Goal: Task Accomplishment & Management: Manage account settings

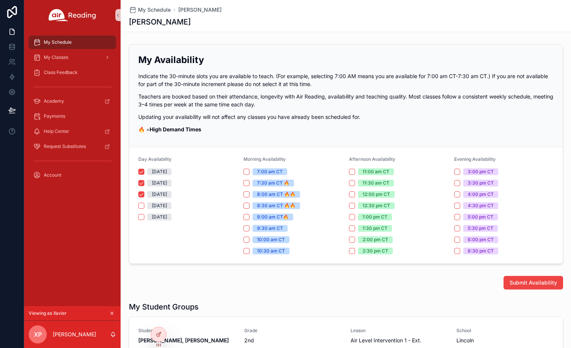
scroll to position [82, 0]
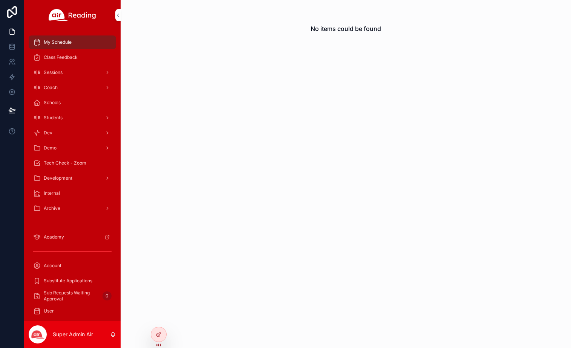
click at [0, 0] on icon at bounding box center [0, 0] width 0 height 0
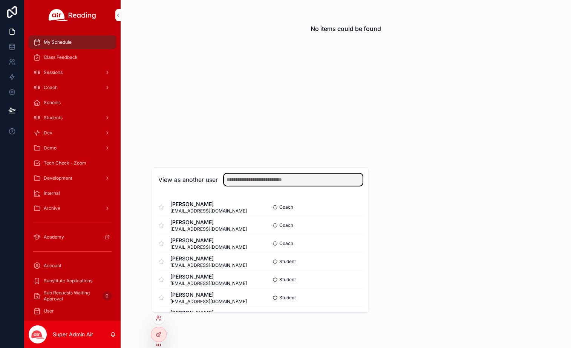
click at [250, 180] on input "text" at bounding box center [293, 179] width 139 height 12
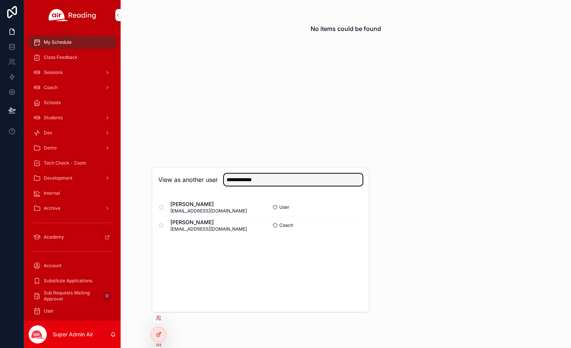
type input "**********"
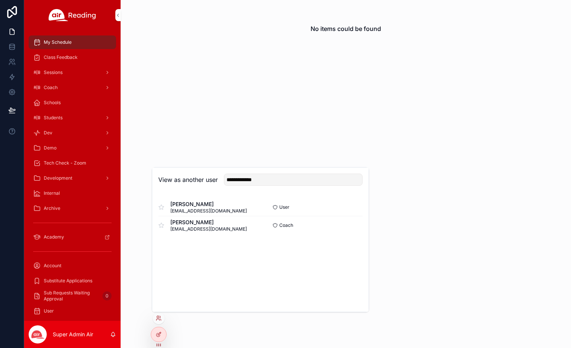
click at [0, 0] on button "Select" at bounding box center [0, 0] width 0 height 0
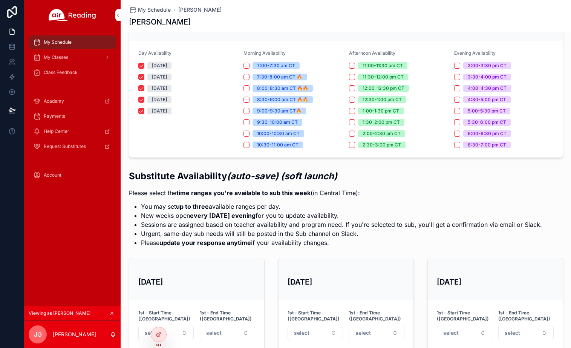
scroll to position [85, 0]
click at [0, 0] on icon at bounding box center [0, 0] width 0 height 0
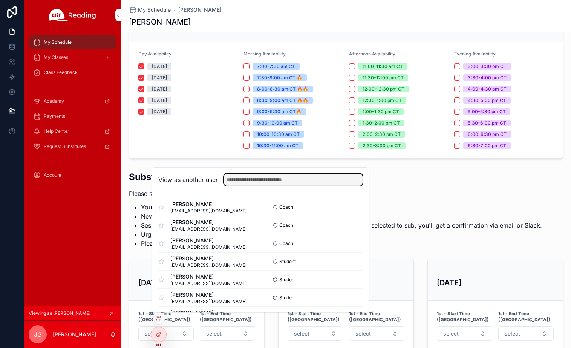
click at [252, 181] on input "text" at bounding box center [293, 179] width 139 height 12
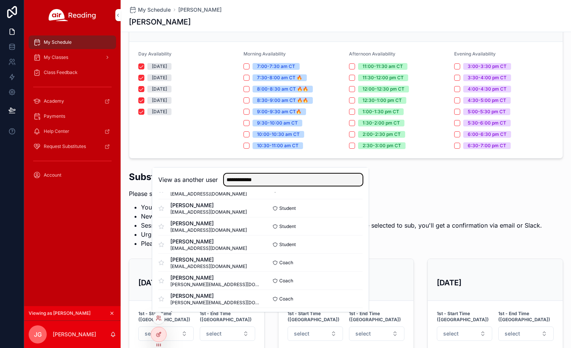
scroll to position [1304, 0]
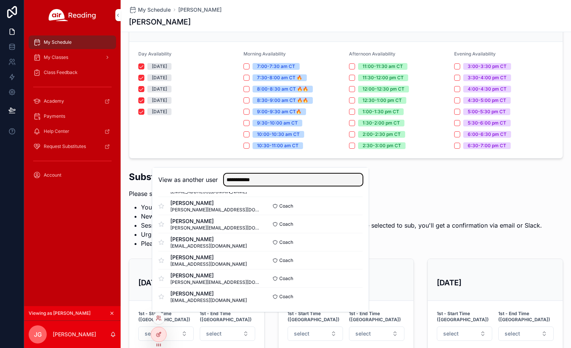
type input "**********"
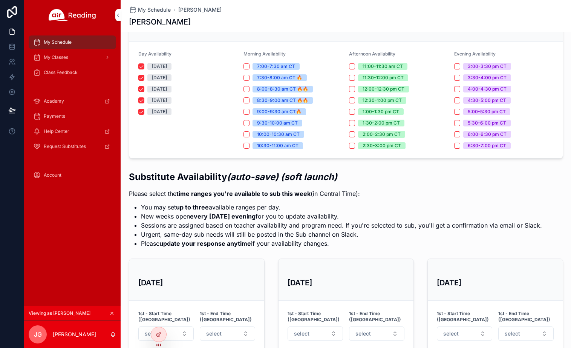
click at [438, 192] on p "Please select the time ranges you're available to sub this week (in Central Tim…" at bounding box center [335, 193] width 413 height 9
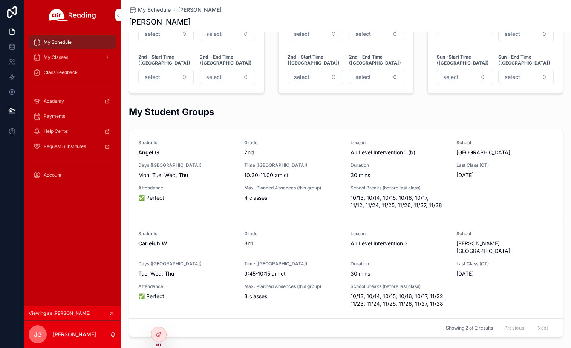
scroll to position [552, 0]
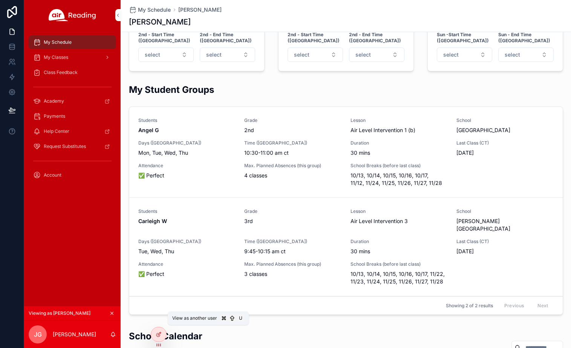
click at [0, 0] on icon at bounding box center [0, 0] width 0 height 0
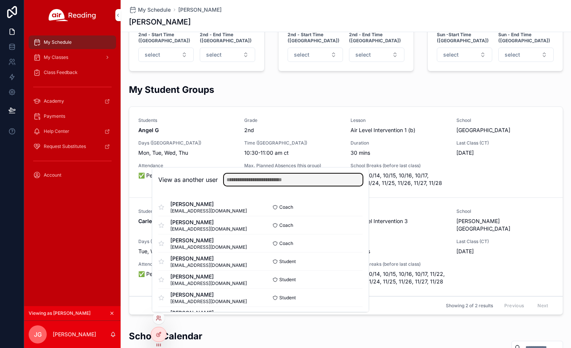
click at [262, 183] on input "text" at bounding box center [293, 179] width 139 height 12
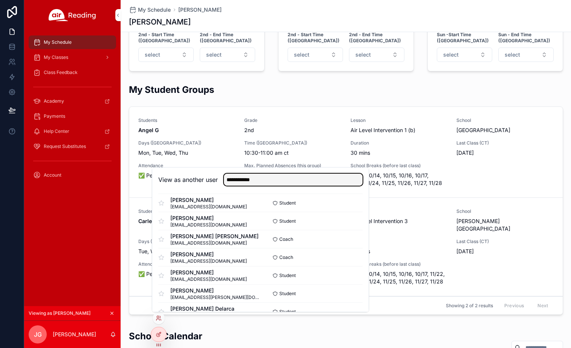
type input "**********"
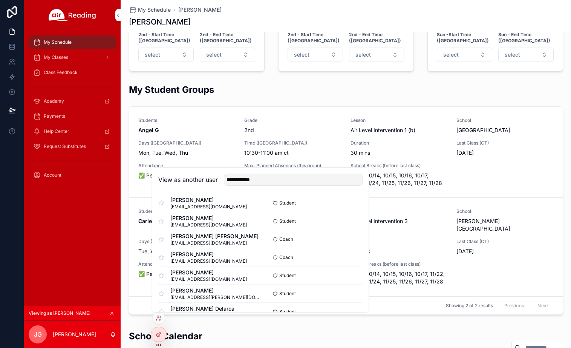
click at [0, 0] on button "Select" at bounding box center [0, 0] width 0 height 0
